Goal: Book appointment/travel/reservation

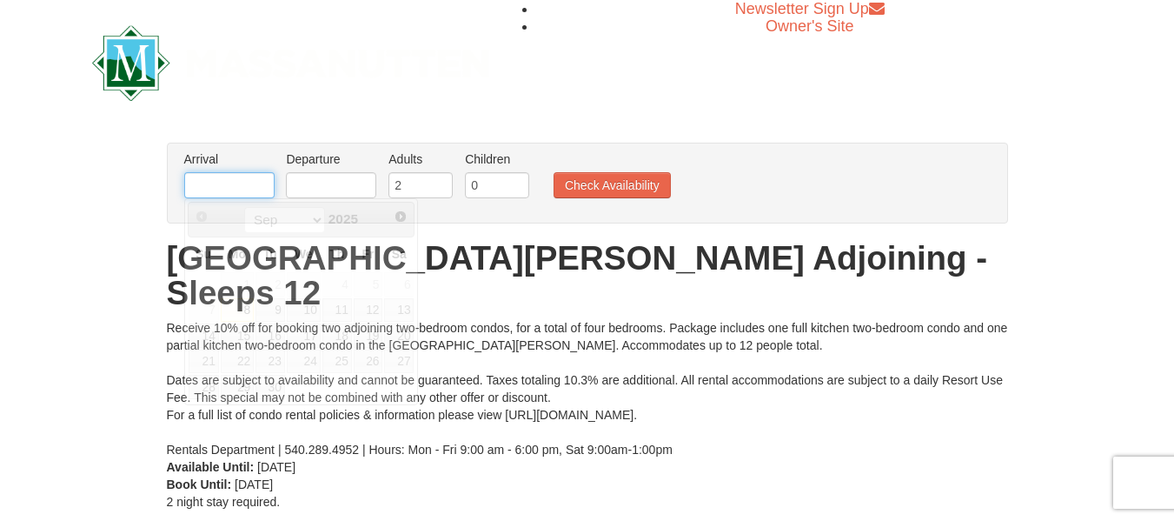
click at [255, 189] on input "text" at bounding box center [229, 185] width 90 height 26
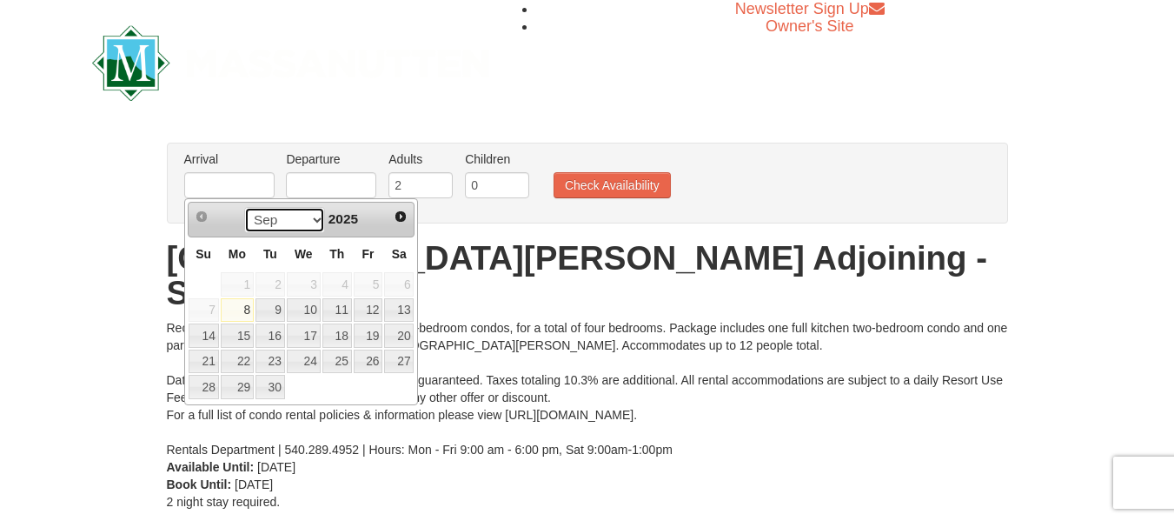
click at [302, 222] on select "Sep Oct Nov Dec" at bounding box center [284, 220] width 81 height 26
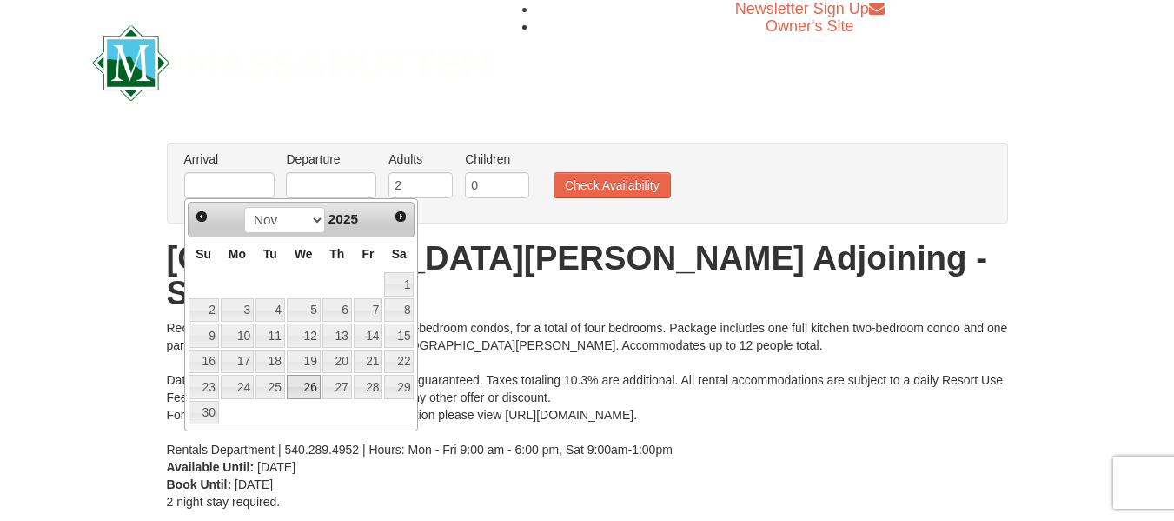
click at [308, 388] on link "26" at bounding box center [304, 387] width 34 height 24
type input "11/26/2025"
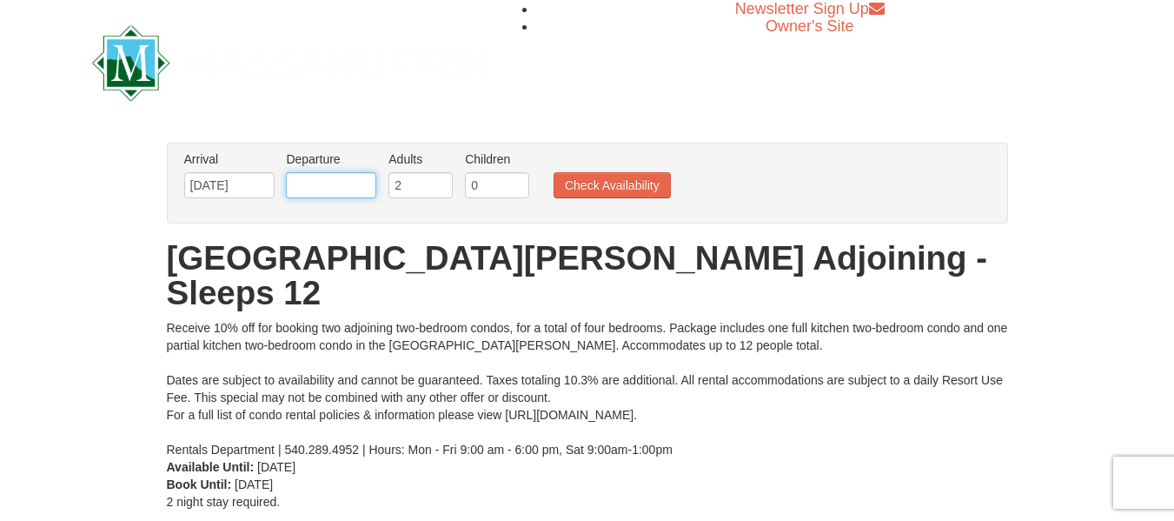
click at [306, 184] on input "text" at bounding box center [331, 185] width 90 height 26
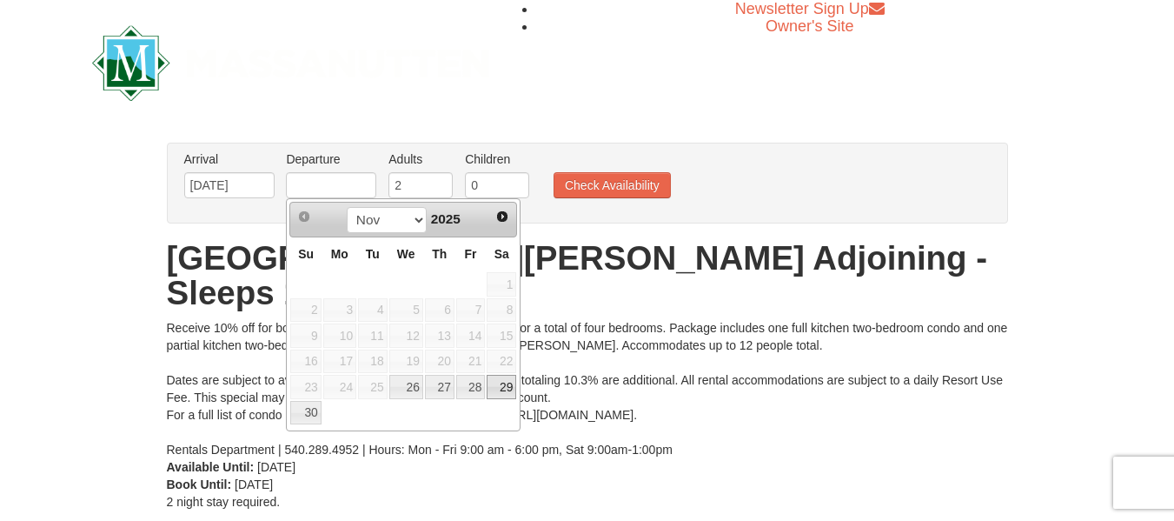
click at [495, 388] on link "29" at bounding box center [502, 387] width 30 height 24
type input "11/29/2025"
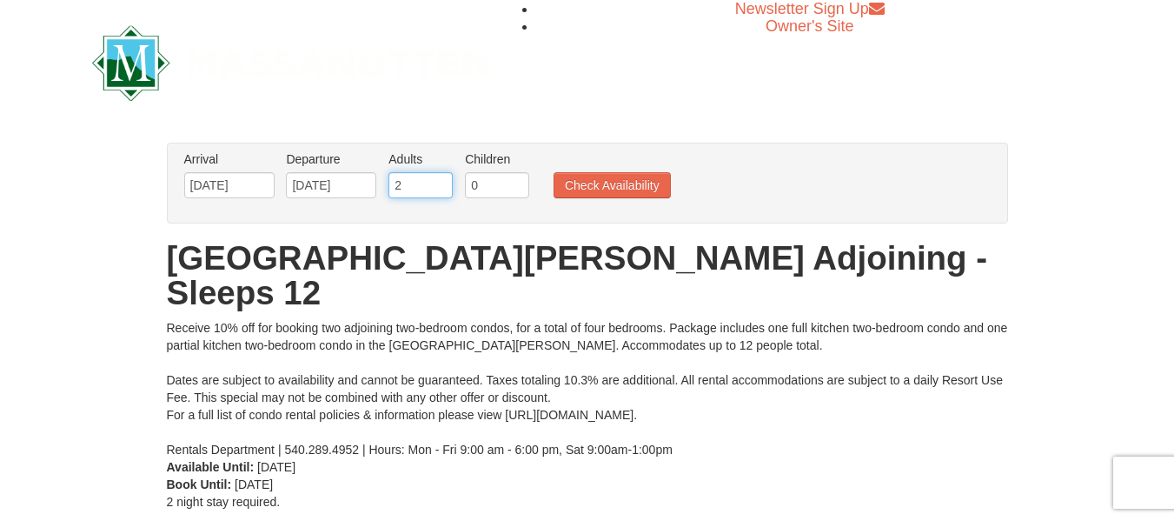
click at [421, 183] on input "2" at bounding box center [420, 185] width 64 height 26
type input "12"
click at [614, 183] on button "Check Availability" at bounding box center [612, 185] width 117 height 26
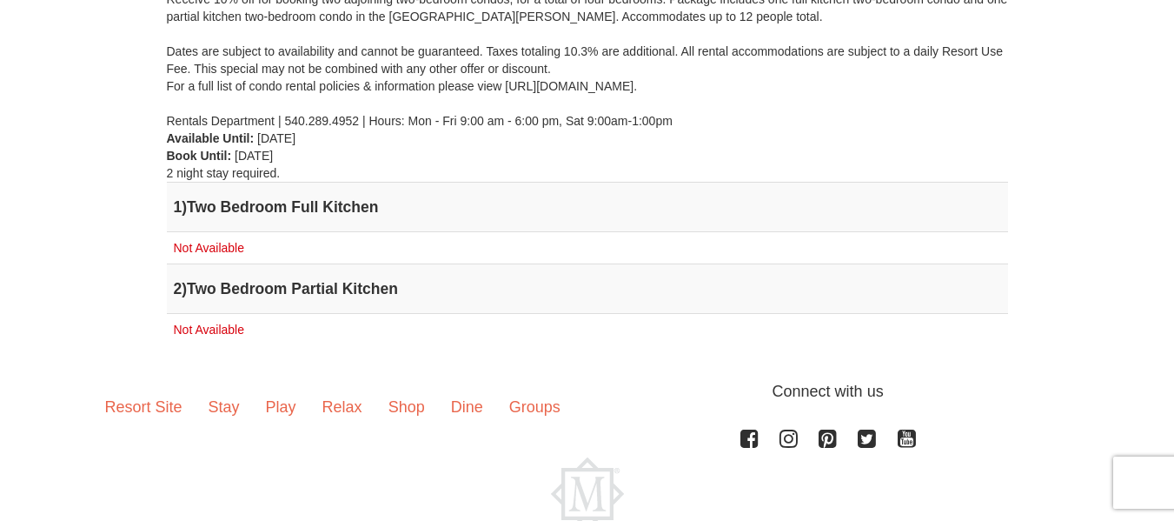
scroll to position [329, 0]
click at [229, 240] on span "Not Available" at bounding box center [209, 247] width 70 height 14
click at [240, 313] on td "Not Available" at bounding box center [587, 329] width 841 height 32
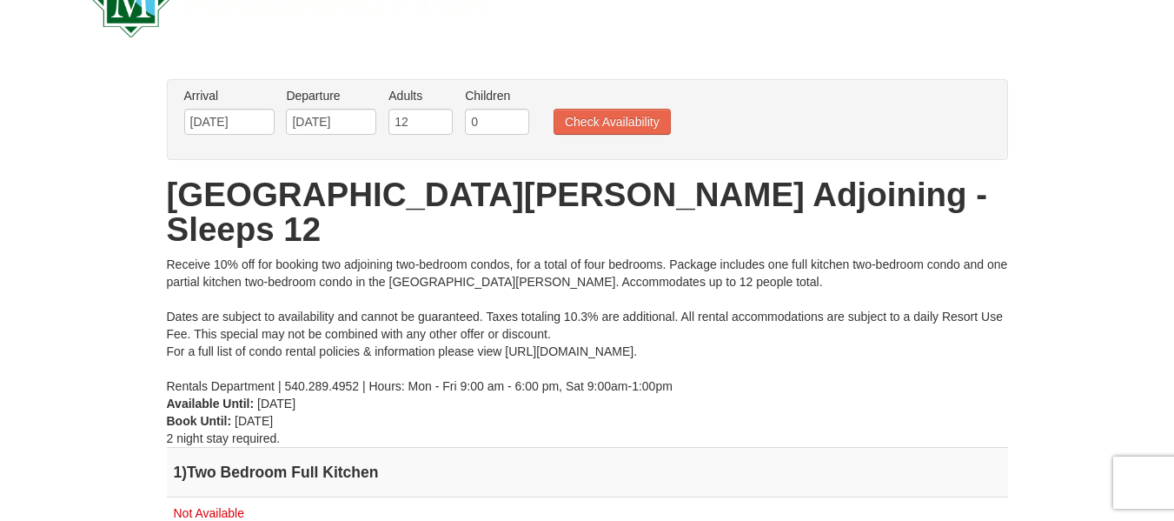
scroll to position [0, 0]
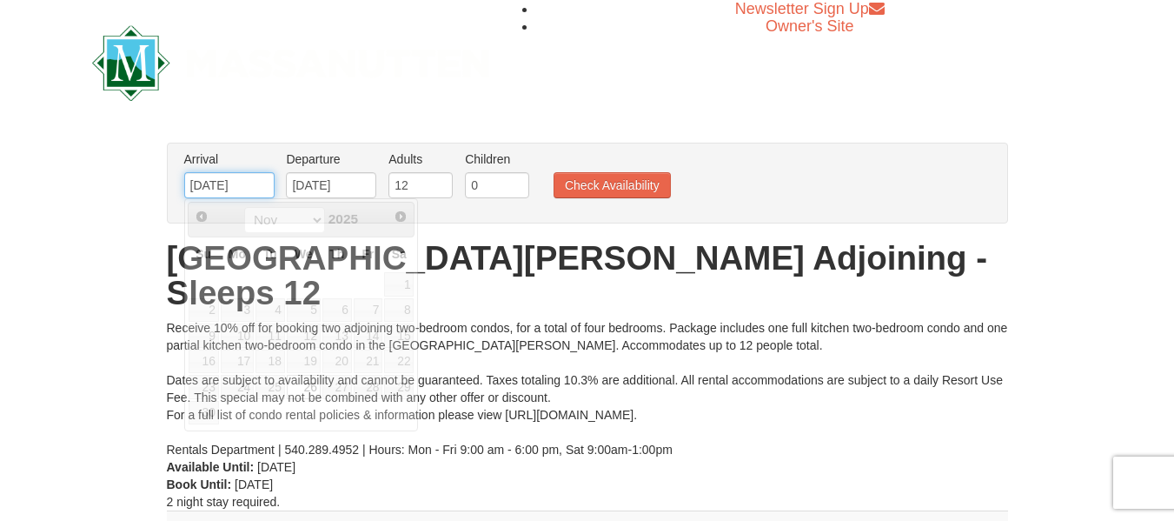
click at [249, 189] on input "11/26/2025" at bounding box center [229, 185] width 90 height 26
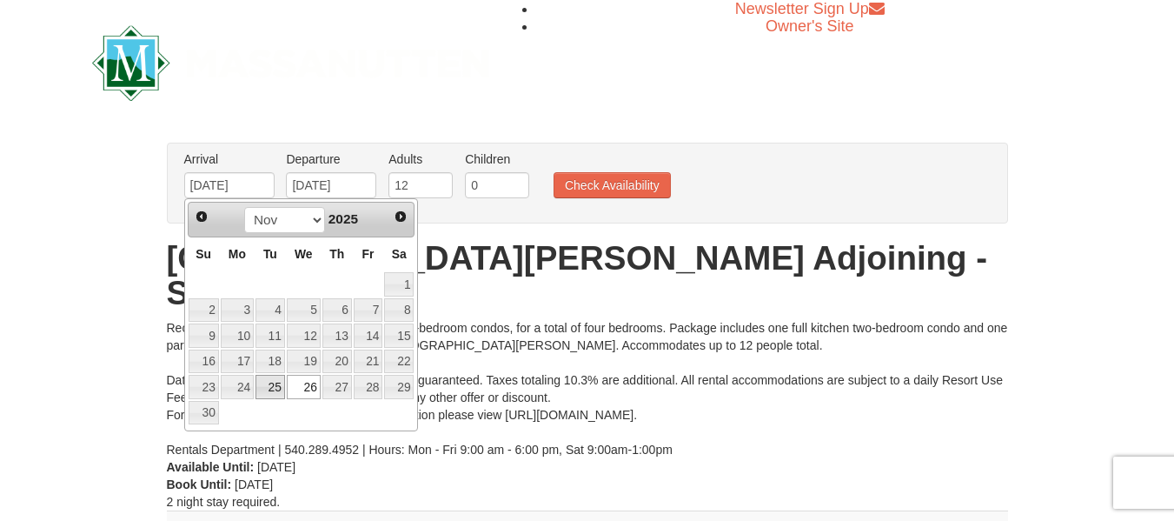
click at [270, 379] on link "25" at bounding box center [270, 387] width 30 height 24
type input "[DATE]"
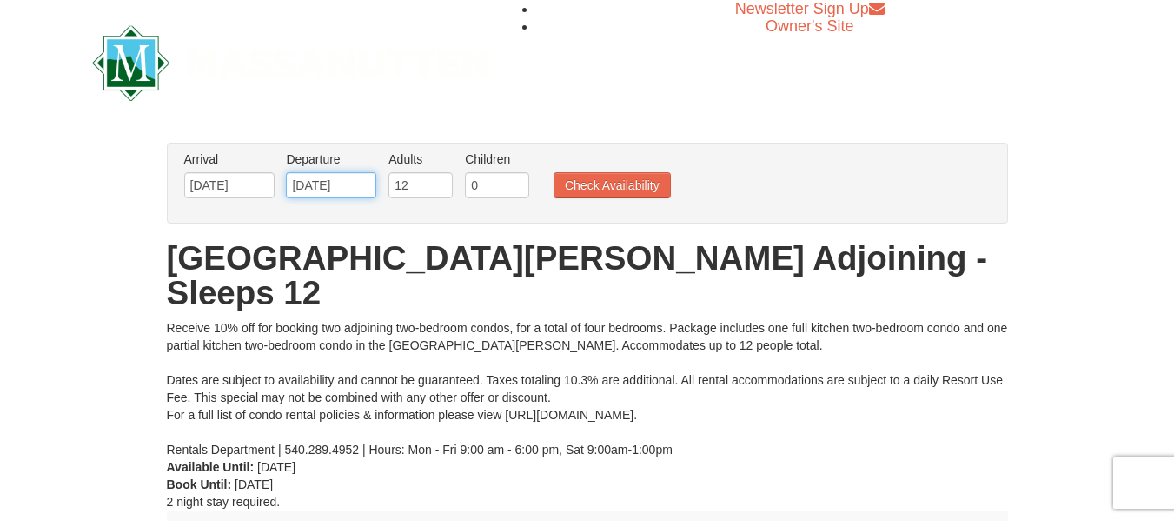
click at [335, 187] on input "11/29/2025" at bounding box center [331, 185] width 90 height 26
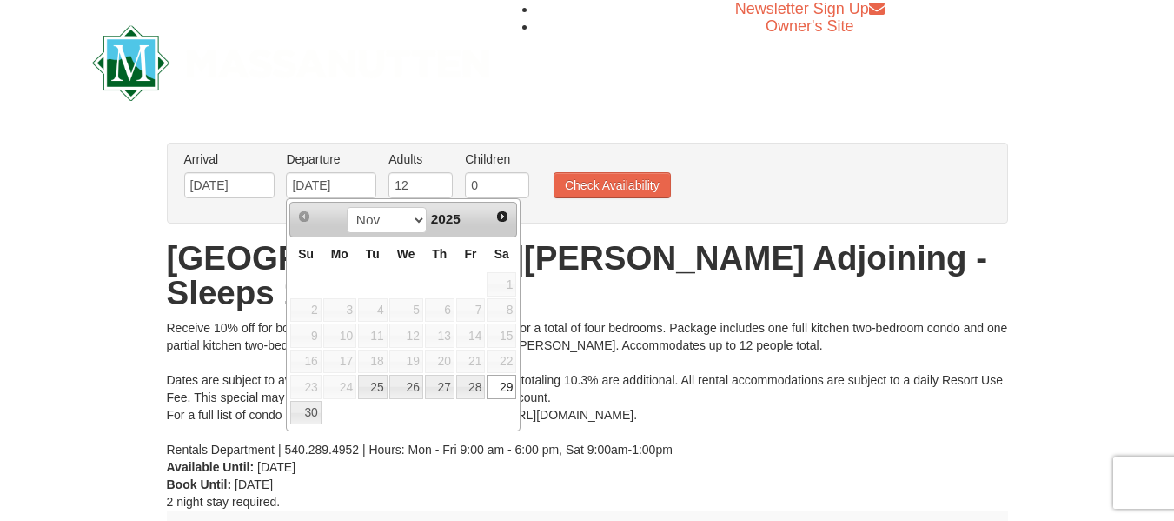
click at [539, 257] on h1 "[GEOGRAPHIC_DATA][PERSON_NAME] Adjoining - Sleeps 12" at bounding box center [587, 276] width 841 height 70
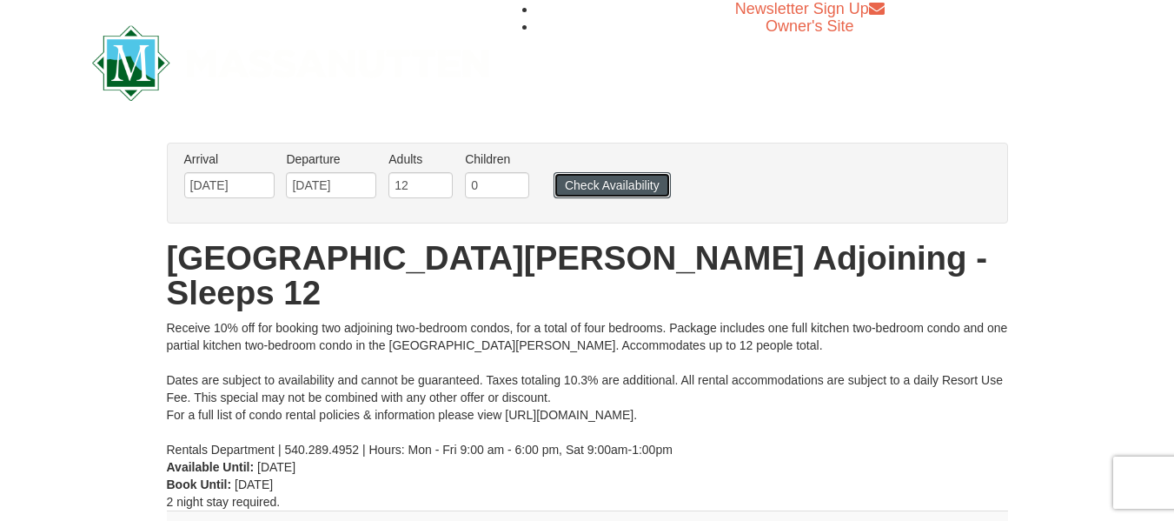
click at [605, 189] on button "Check Availability" at bounding box center [612, 185] width 117 height 26
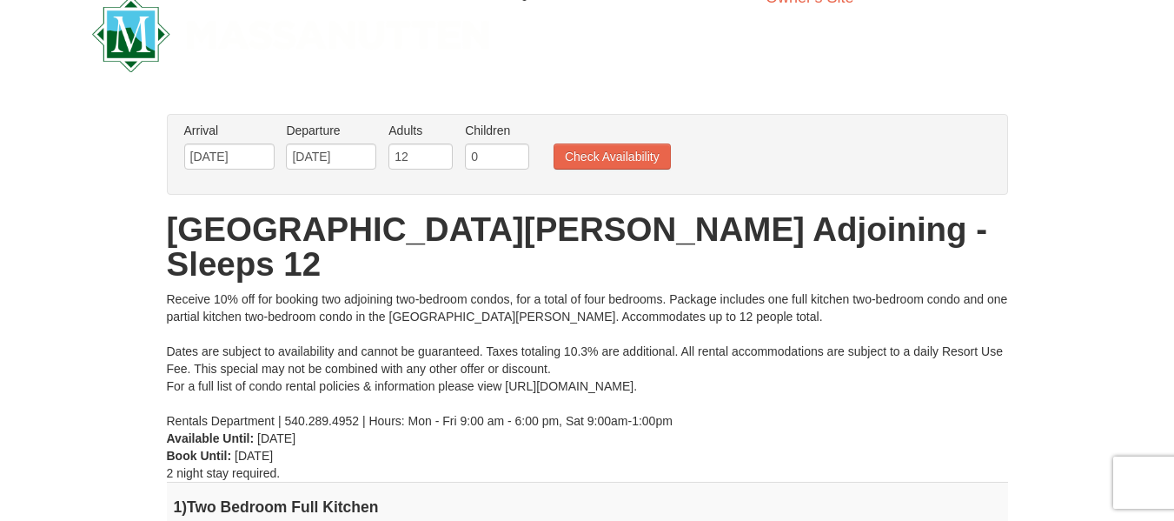
scroll to position [30, 0]
click at [348, 162] on input "[DATE]" at bounding box center [331, 156] width 90 height 26
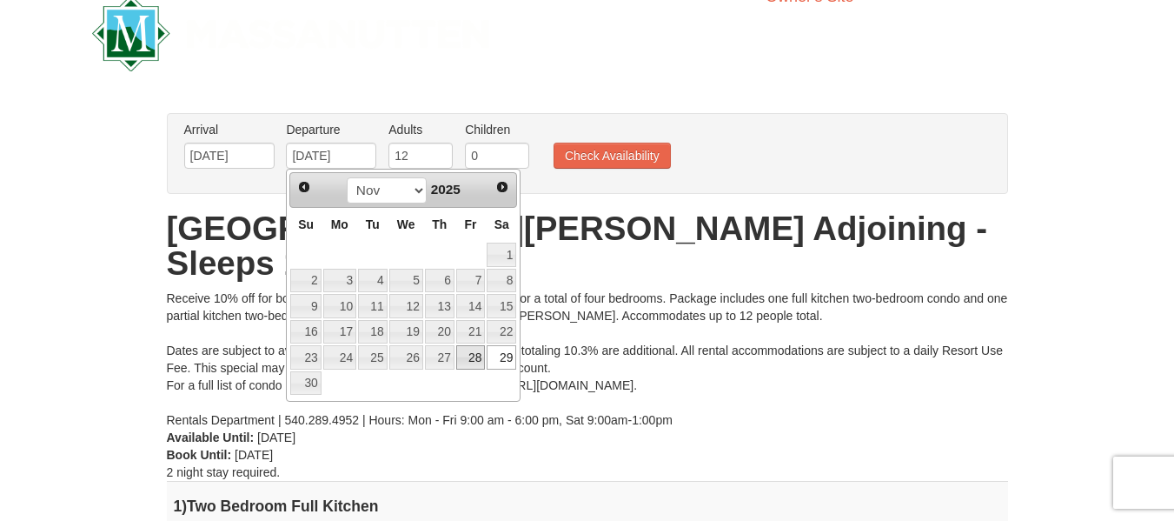
click at [474, 353] on link "28" at bounding box center [471, 357] width 30 height 24
type input "11/28/2025"
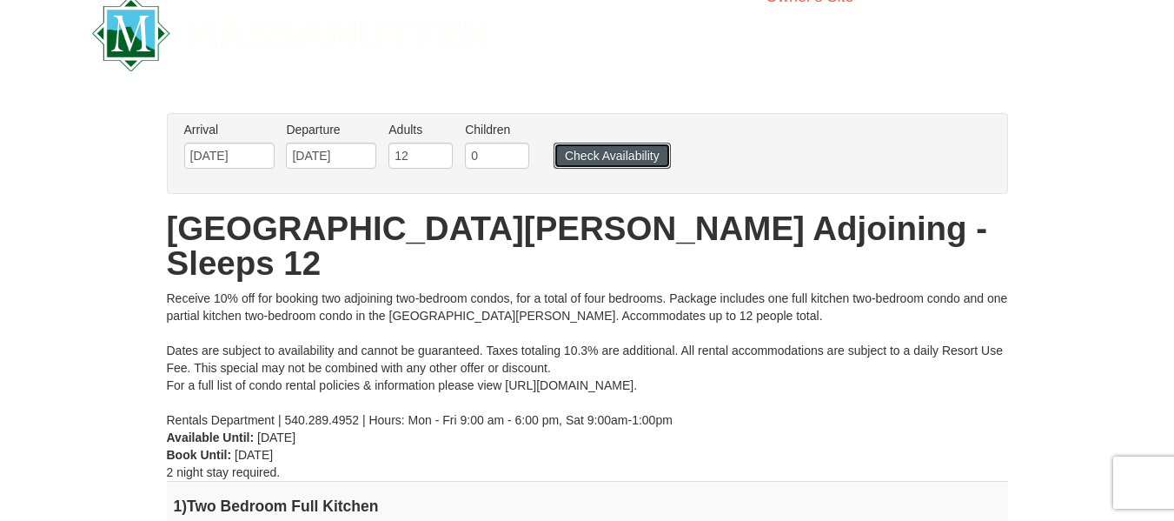
click at [583, 156] on button "Check Availability" at bounding box center [612, 156] width 117 height 26
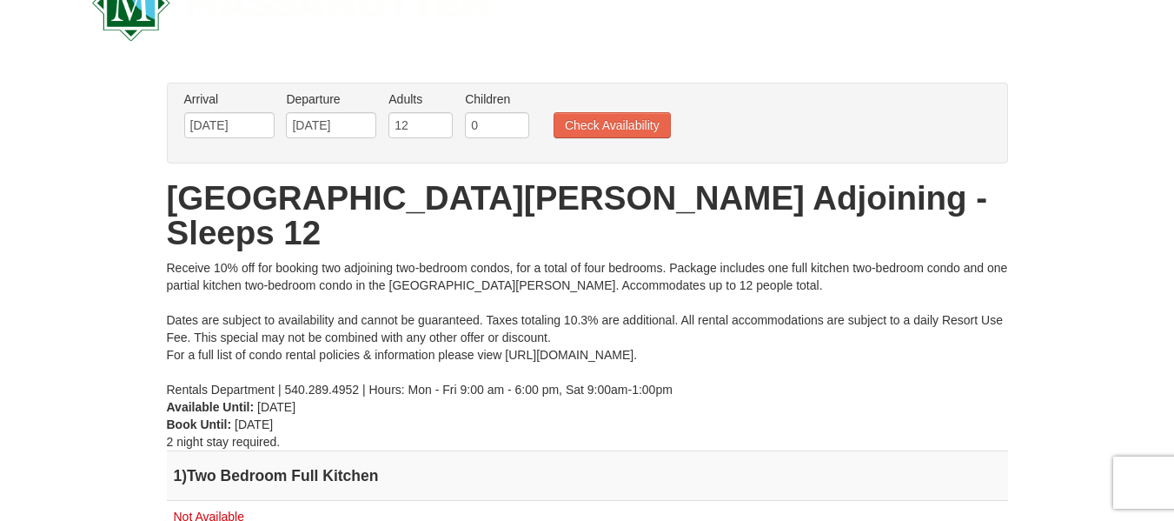
scroll to position [61, 0]
click at [243, 124] on input "11/25/2025" at bounding box center [229, 124] width 90 height 26
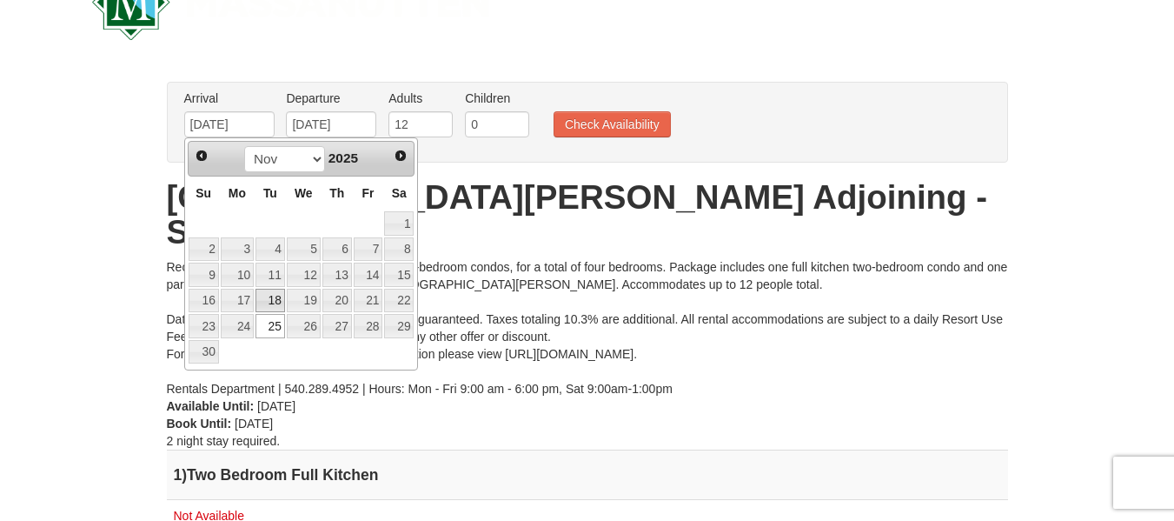
click at [279, 296] on link "18" at bounding box center [270, 301] width 30 height 24
type input "[DATE]"
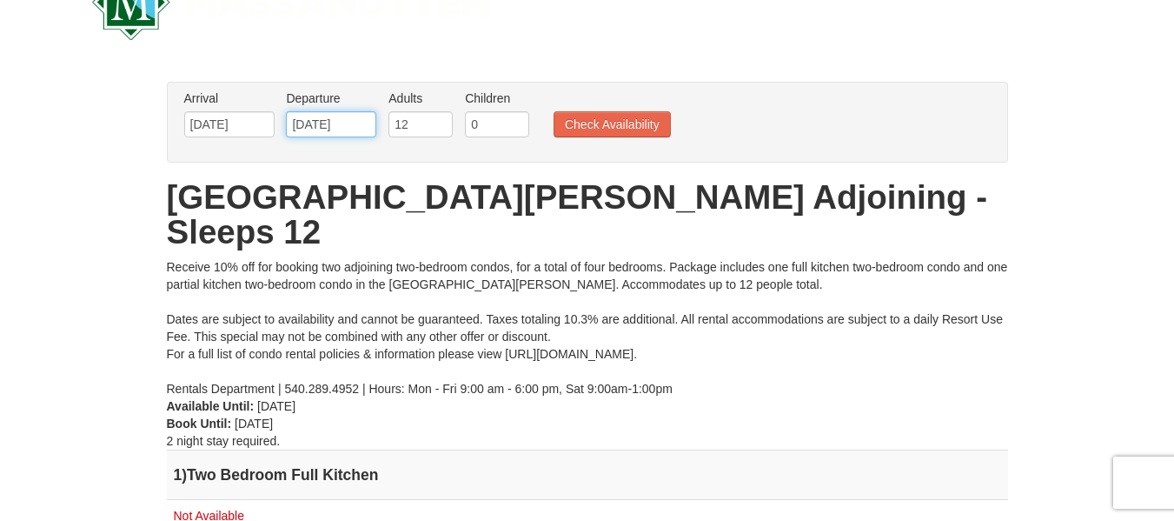
click at [346, 126] on input "11/28/2025" at bounding box center [331, 124] width 90 height 26
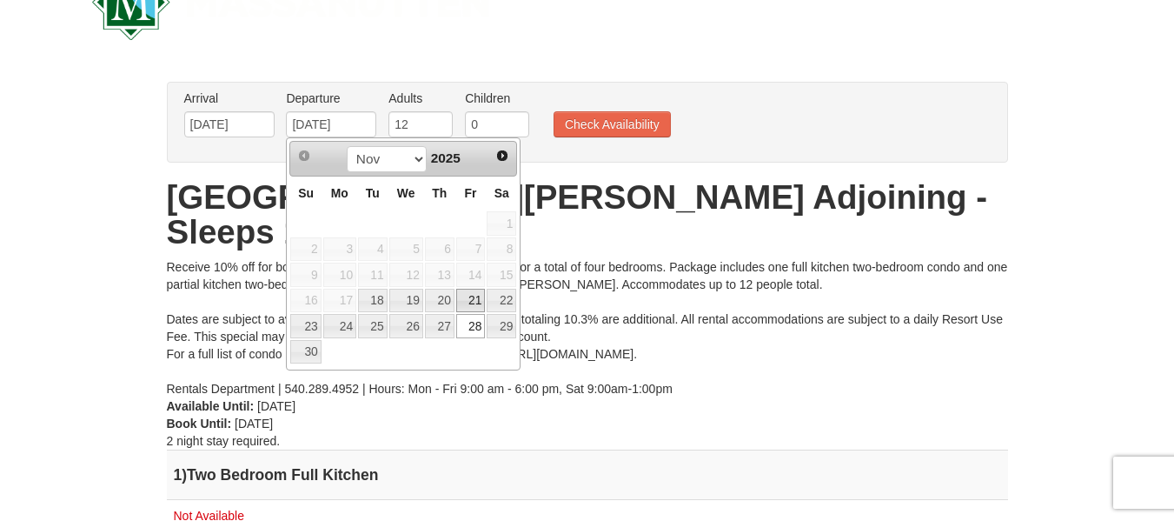
click at [481, 302] on link "21" at bounding box center [471, 301] width 30 height 24
type input "[DATE]"
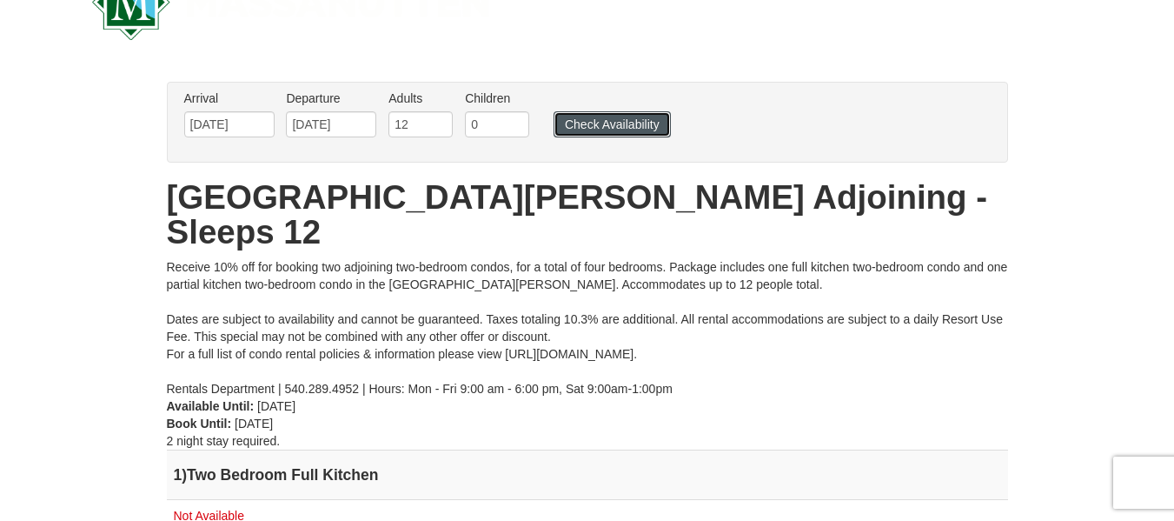
click at [614, 121] on button "Check Availability" at bounding box center [612, 124] width 117 height 26
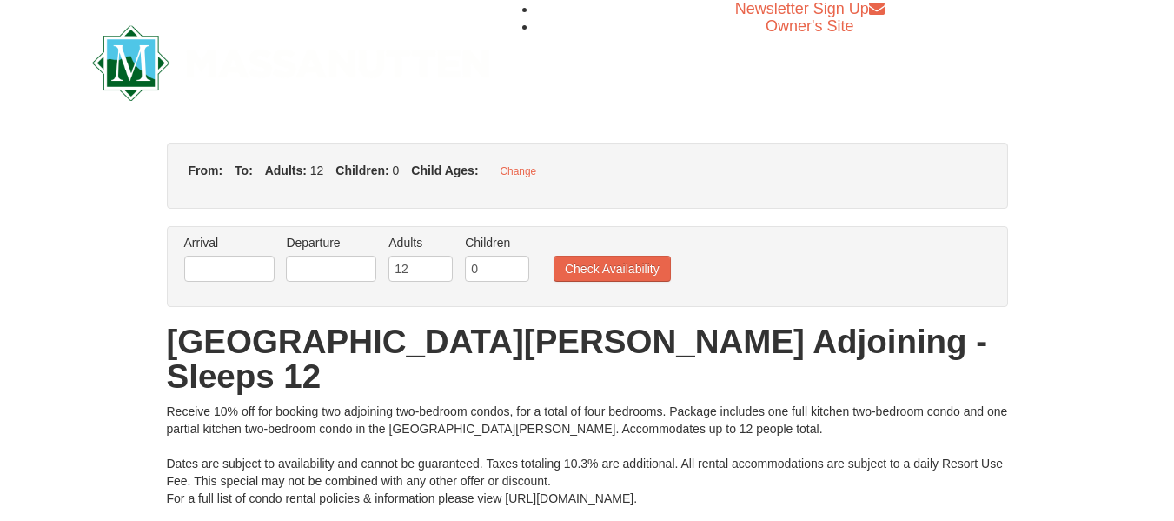
type input "[DATE]"
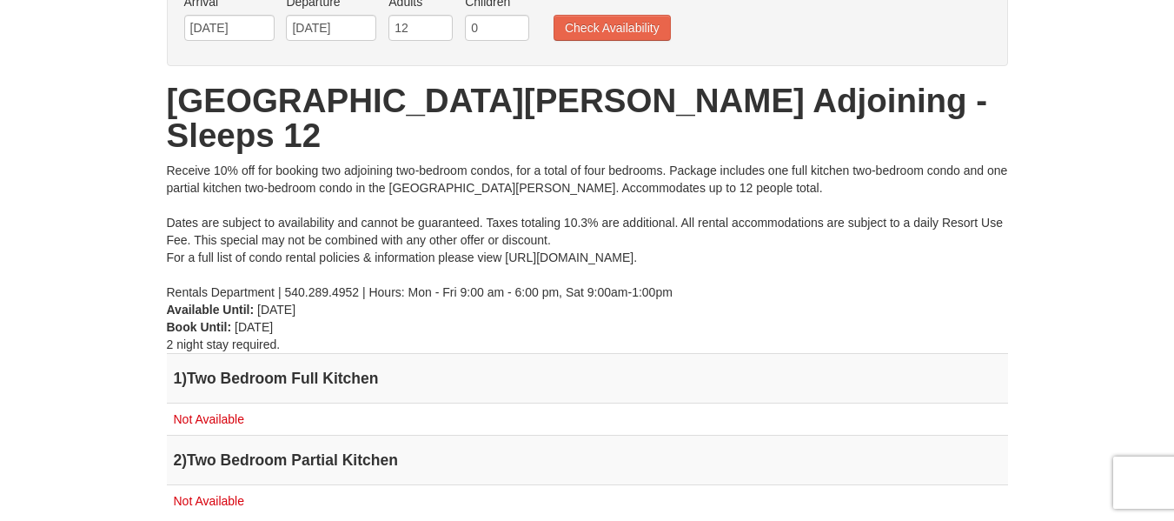
scroll to position [188, 0]
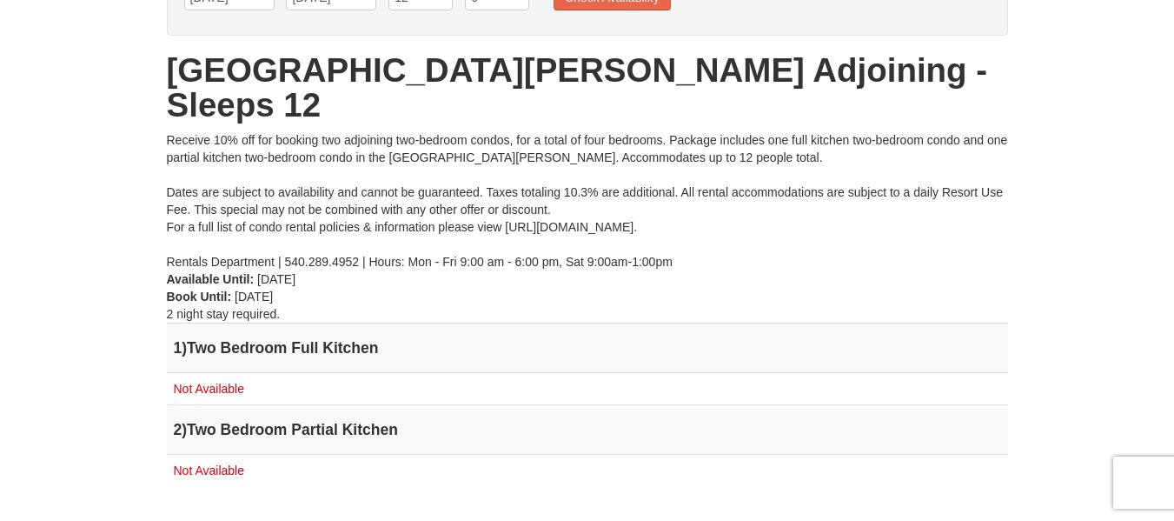
click at [234, 381] on span "Not Available" at bounding box center [209, 388] width 70 height 14
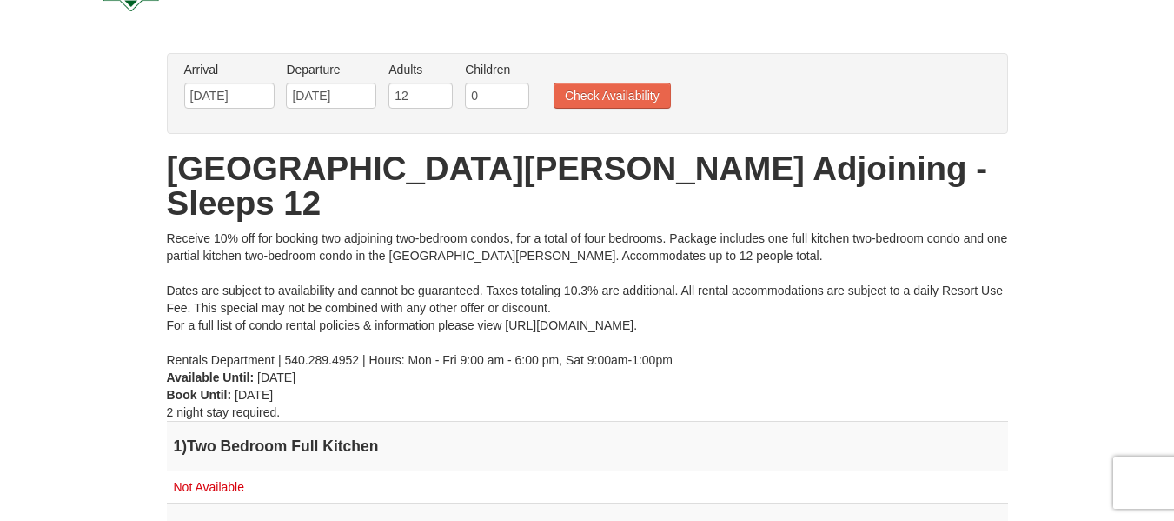
scroll to position [89, 0]
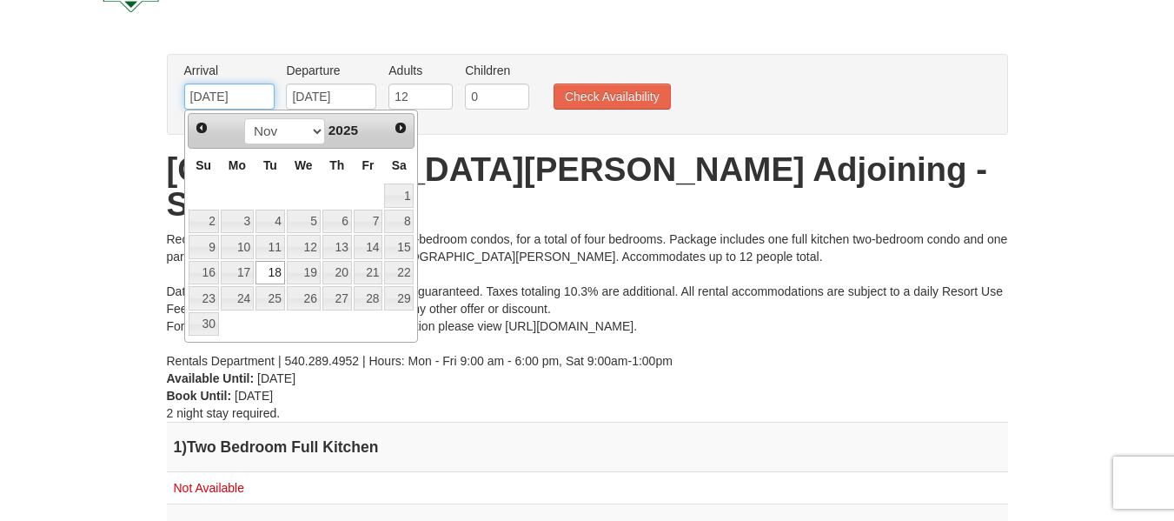
drag, startPoint x: 249, startPoint y: 95, endPoint x: 143, endPoint y: 87, distance: 106.3
click at [143, 87] on div "× From: To: Adults: 12 Children: 0 Change Arrival Please format dates MM/DD/YYY…" at bounding box center [587, 327] width 1174 height 583
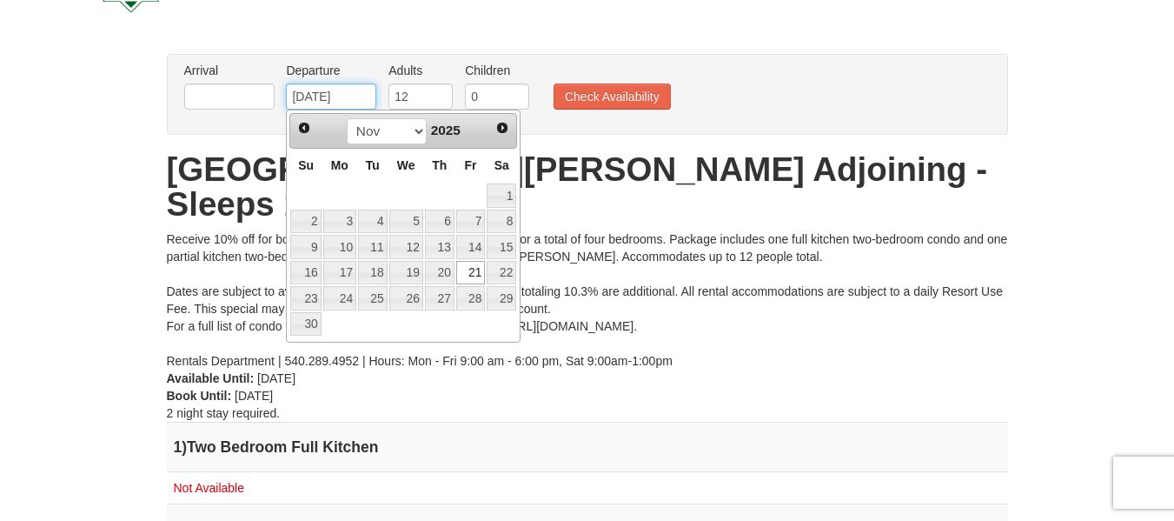
drag, startPoint x: 363, startPoint y: 93, endPoint x: 242, endPoint y: 76, distance: 122.0
click at [242, 76] on ul "Arrival Please format dates MM/DD/YYYY Please format dates MM/DD/YYYY Departure…" at bounding box center [578, 90] width 797 height 56
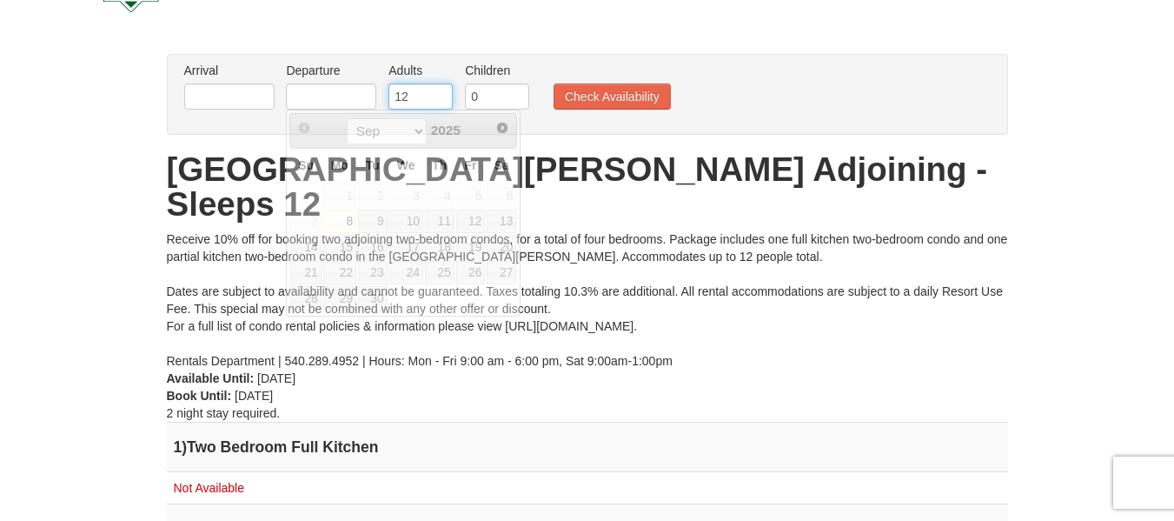
drag, startPoint x: 418, startPoint y: 97, endPoint x: 377, endPoint y: 88, distance: 41.9
click at [377, 88] on ul "Arrival Please format dates MM/DD/YYYY Please format dates MM/DD/YYYY Departure…" at bounding box center [578, 90] width 797 height 56
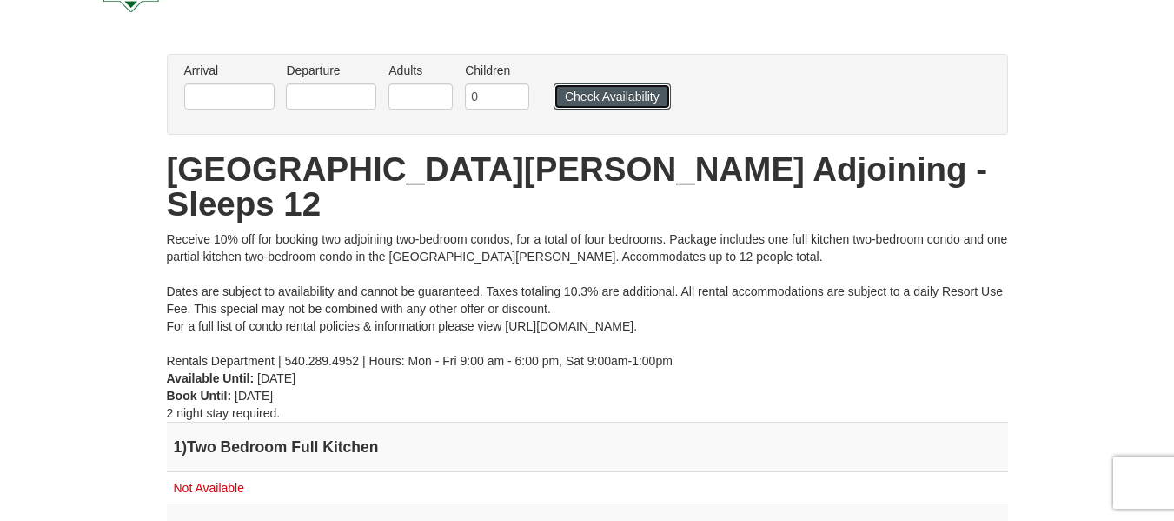
click at [598, 100] on button "Check Availability" at bounding box center [612, 96] width 117 height 26
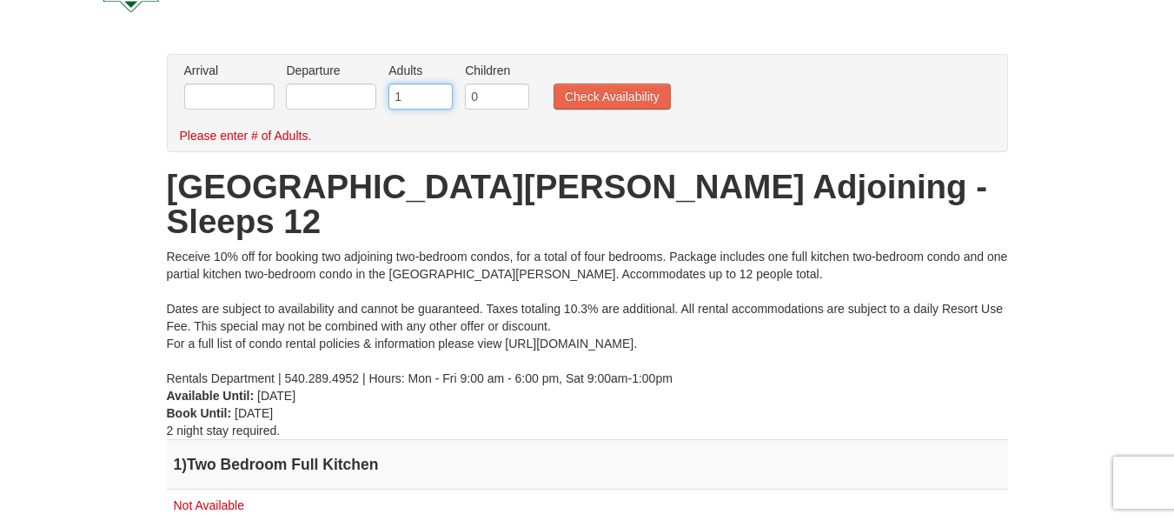
click at [434, 88] on input "1" at bounding box center [420, 96] width 64 height 26
click at [437, 89] on input "2" at bounding box center [420, 96] width 64 height 26
click at [437, 89] on input "3" at bounding box center [420, 96] width 64 height 26
click at [437, 89] on input "4" at bounding box center [420, 96] width 64 height 26
click at [437, 89] on input "5" at bounding box center [420, 96] width 64 height 26
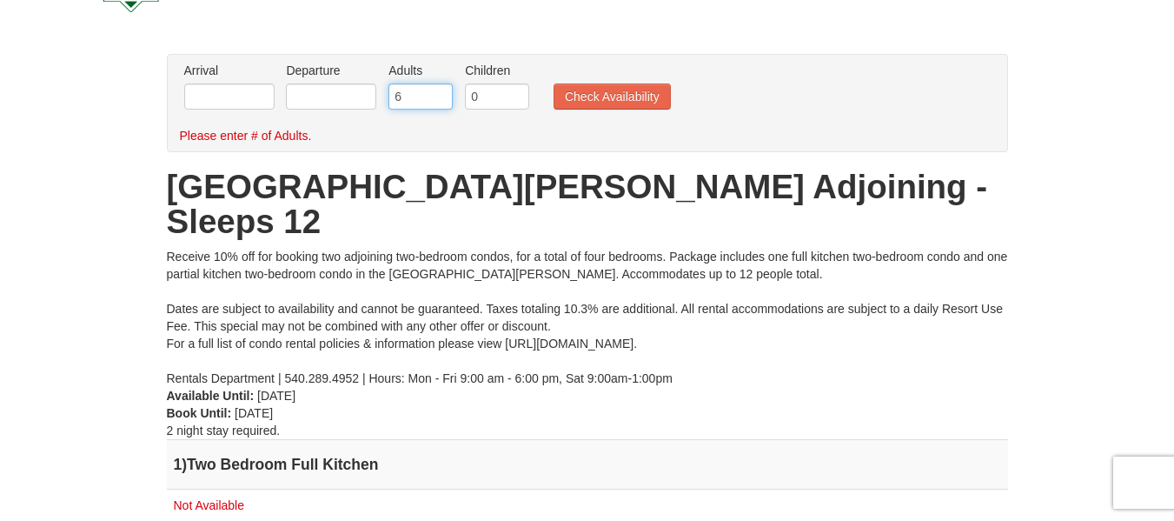
click at [437, 89] on input "6" at bounding box center [420, 96] width 64 height 26
click at [437, 89] on input "7" at bounding box center [420, 96] width 64 height 26
click at [437, 89] on input "8" at bounding box center [420, 96] width 64 height 26
click at [437, 89] on input "9" at bounding box center [420, 96] width 64 height 26
click at [437, 89] on input "10" at bounding box center [420, 96] width 64 height 26
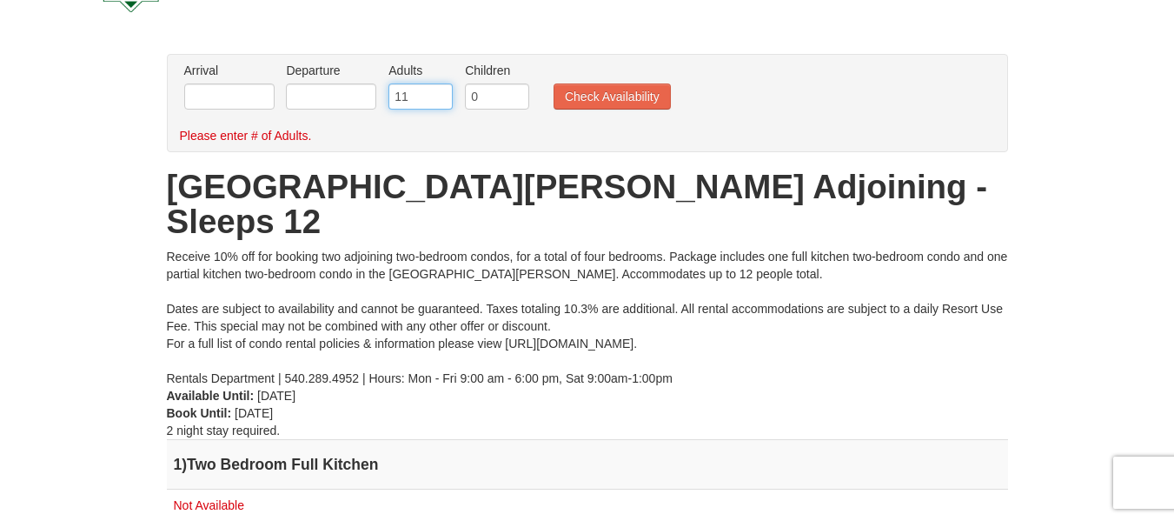
click at [437, 89] on input "11" at bounding box center [420, 96] width 64 height 26
type input "12"
click at [437, 89] on input "12" at bounding box center [420, 96] width 64 height 26
click at [570, 96] on button "Check Availability" at bounding box center [612, 96] width 117 height 26
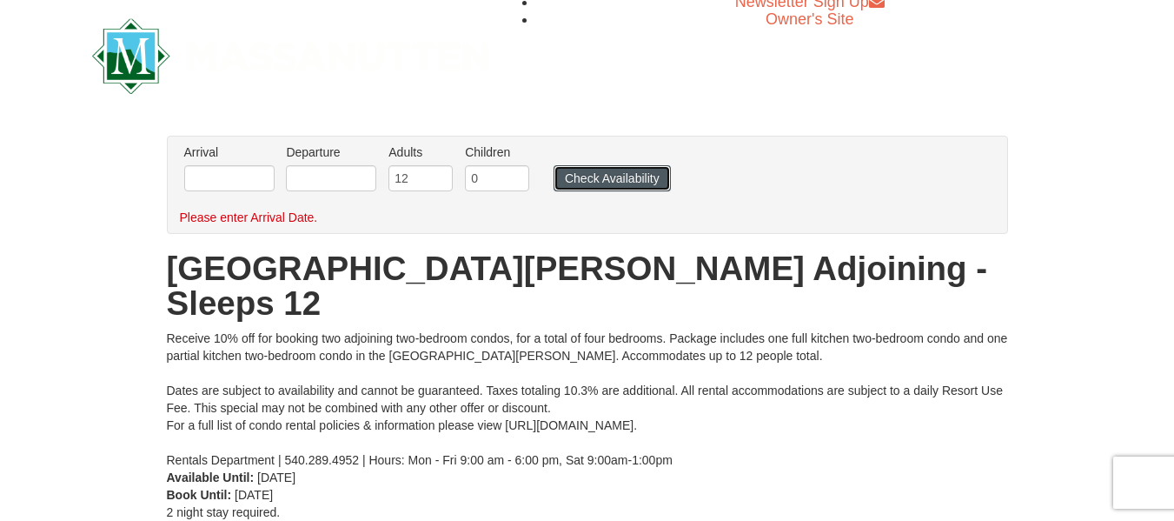
scroll to position [0, 0]
